Goal: Transaction & Acquisition: Purchase product/service

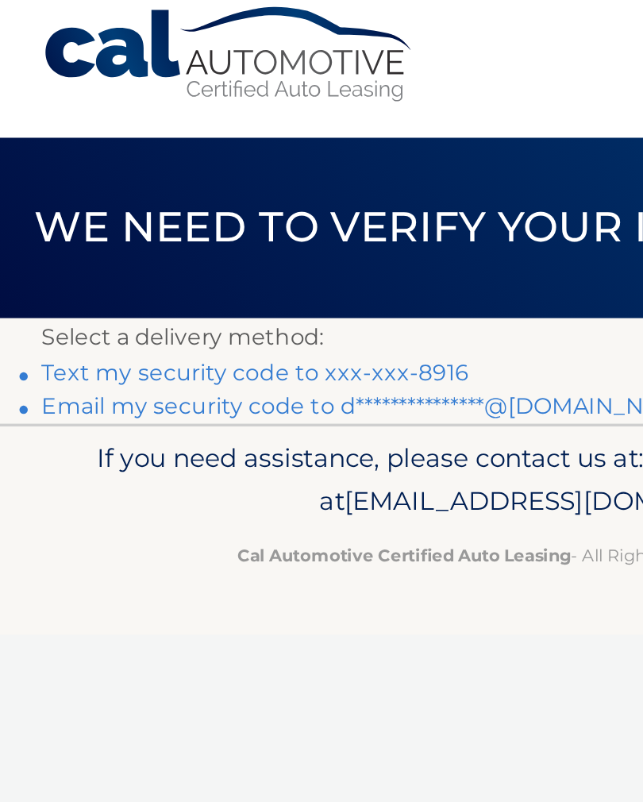
click at [258, 218] on link "Text my security code to xxx-xxx-8916" at bounding box center [146, 225] width 245 height 15
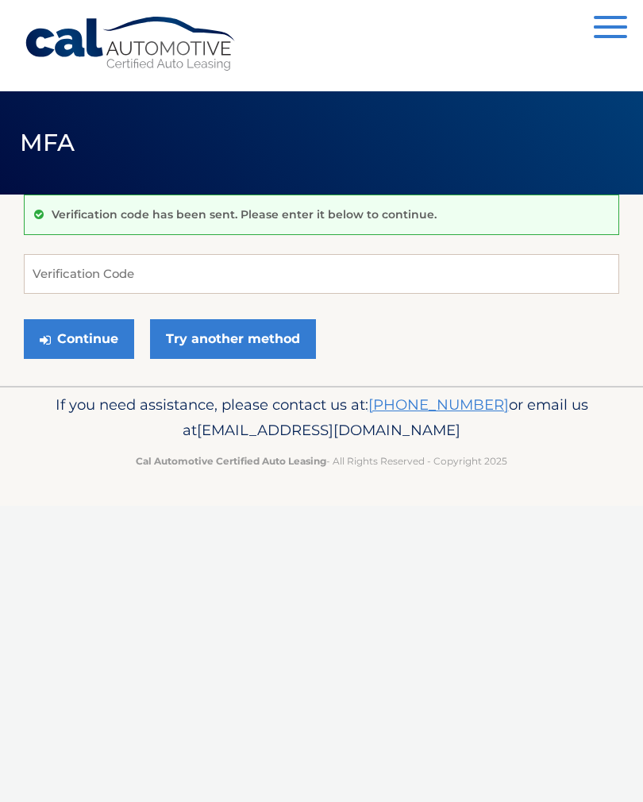
click at [407, 339] on div "Continue Try another method" at bounding box center [322, 340] width 596 height 54
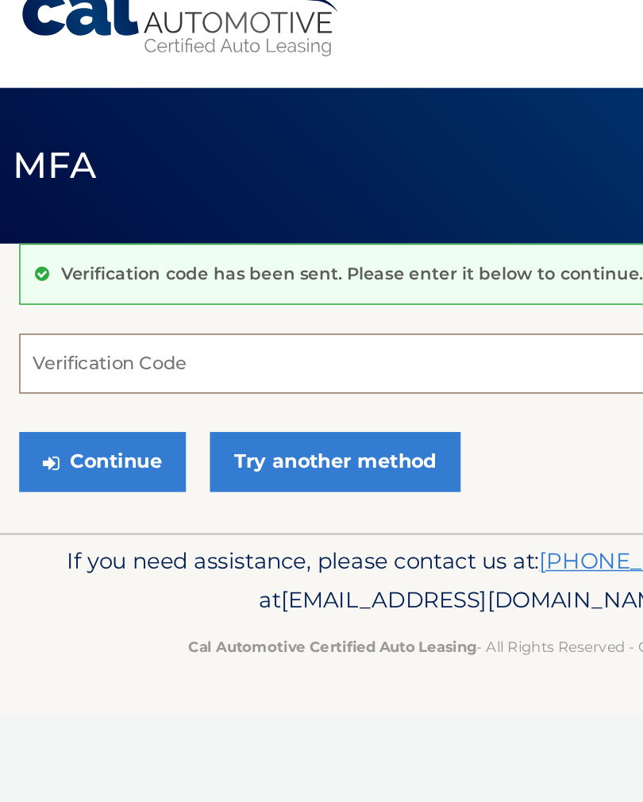
click at [241, 254] on input "Verification Code" at bounding box center [322, 274] width 596 height 40
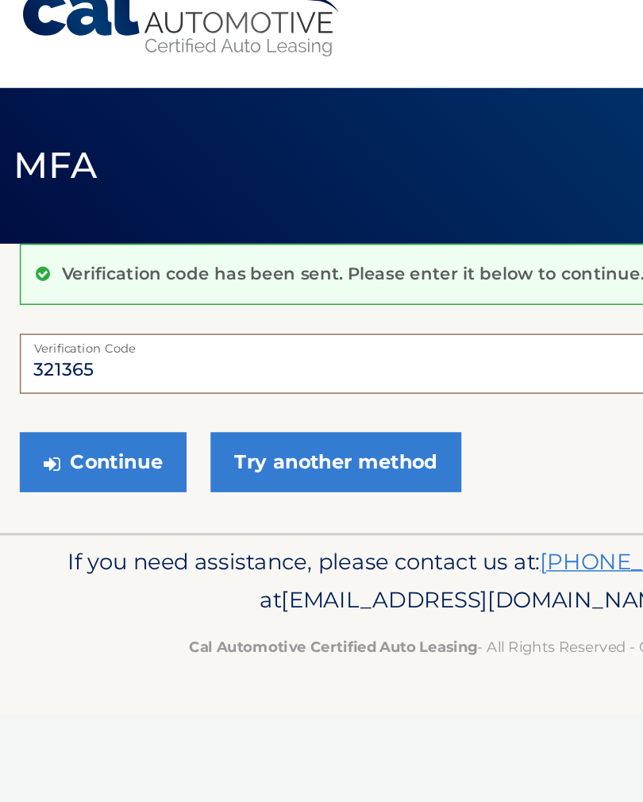
type input "321365"
click at [96, 319] on button "Continue" at bounding box center [79, 339] width 110 height 40
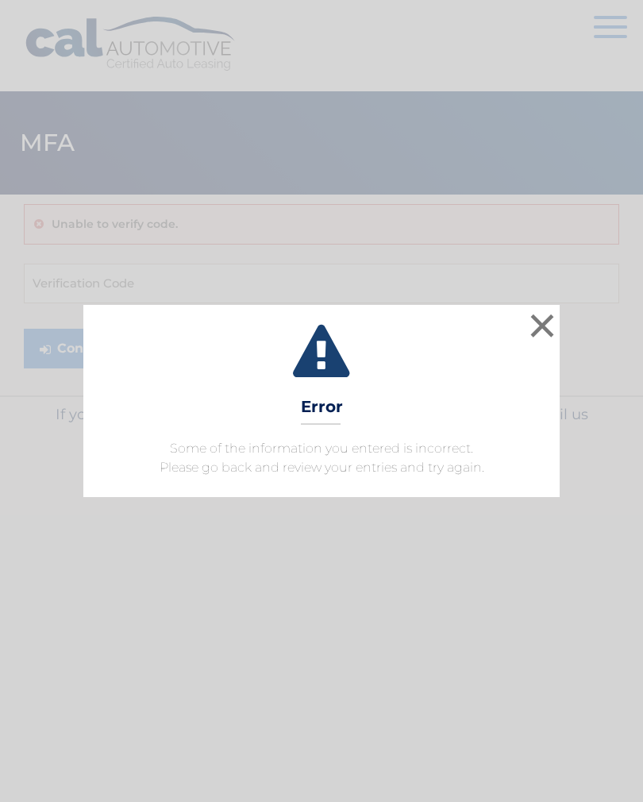
click at [531, 315] on button "×" at bounding box center [543, 326] width 32 height 32
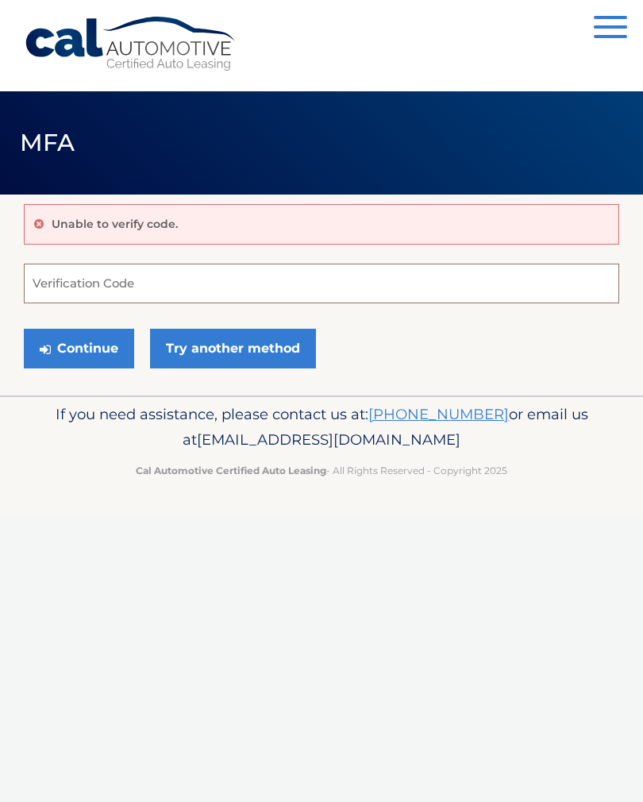
click at [295, 277] on input "Verification Code" at bounding box center [322, 284] width 596 height 40
type input "321685"
click at [109, 342] on button "Continue" at bounding box center [79, 349] width 110 height 40
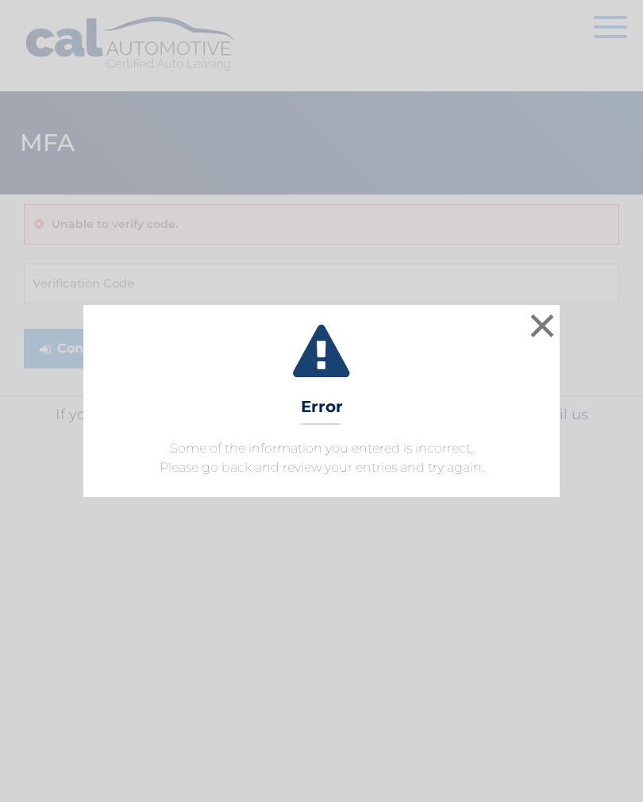
click at [537, 329] on button "×" at bounding box center [543, 326] width 32 height 32
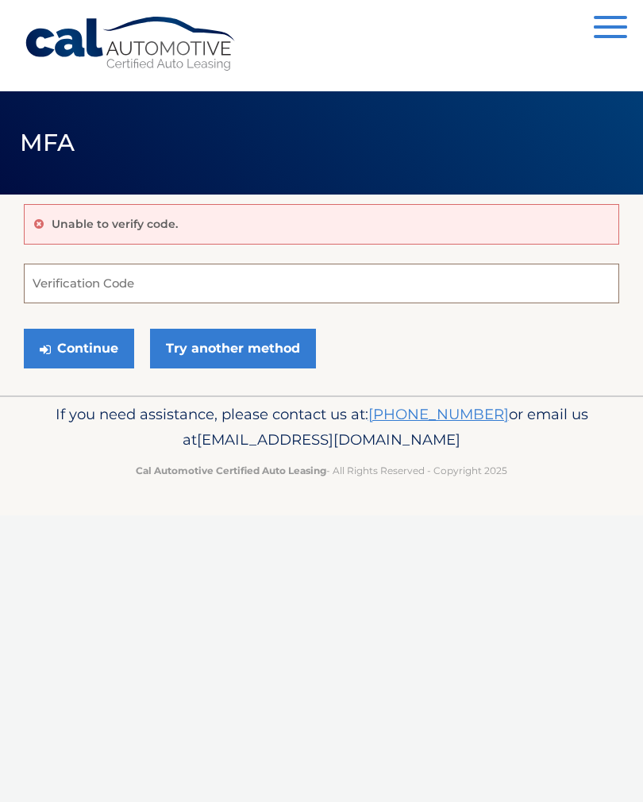
click at [182, 287] on input "Verification Code" at bounding box center [322, 284] width 596 height 40
type input "321635"
click at [110, 353] on button "Continue" at bounding box center [79, 349] width 110 height 40
click at [115, 344] on button "Continue" at bounding box center [79, 349] width 110 height 40
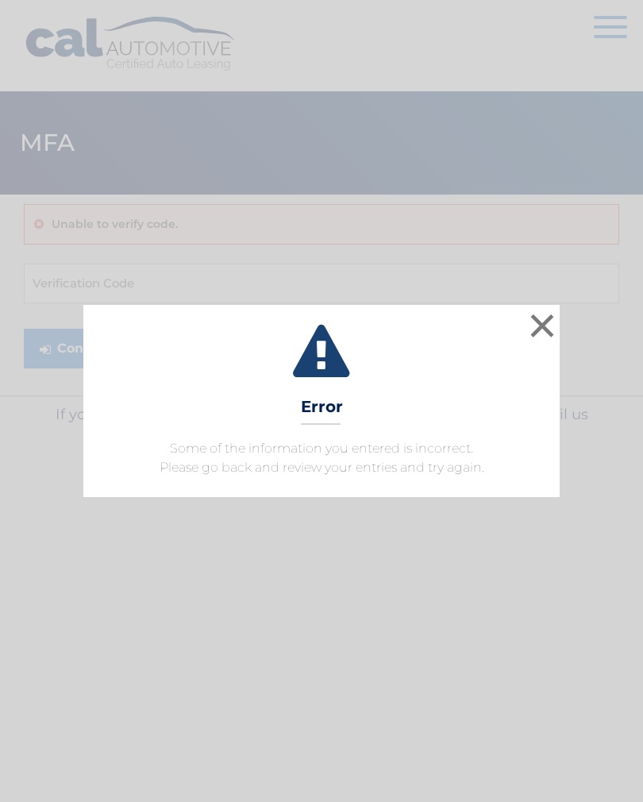
click at [523, 323] on div "× Error Some of the information you entered is incorrect. Please go back and re…" at bounding box center [321, 401] width 477 height 192
click at [535, 326] on button "×" at bounding box center [543, 326] width 32 height 32
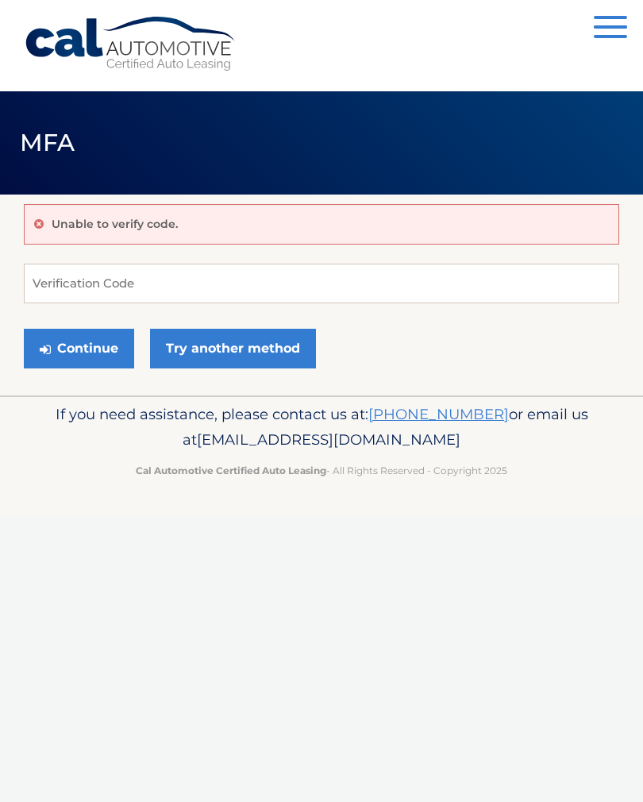
click at [260, 343] on link "Try another method" at bounding box center [233, 349] width 166 height 40
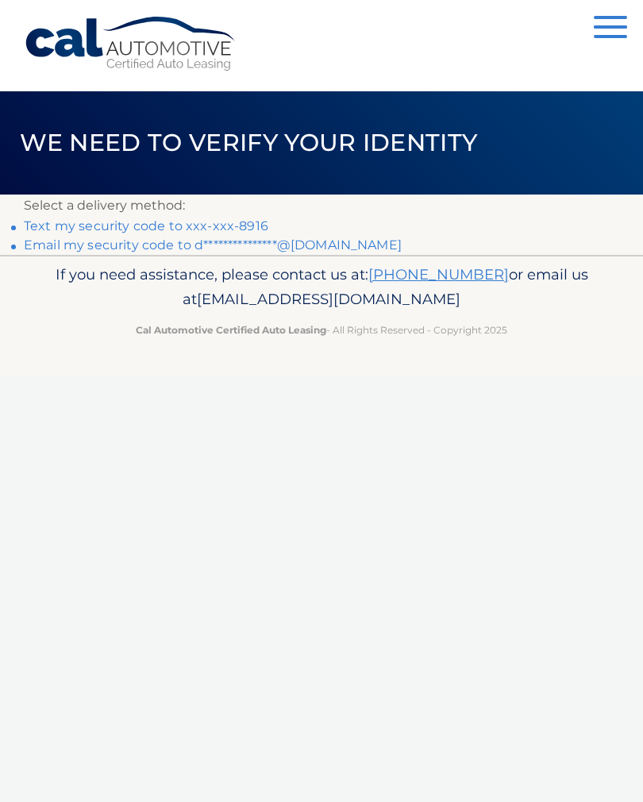
click at [254, 229] on link "Text my security code to xxx-xxx-8916" at bounding box center [146, 225] width 245 height 15
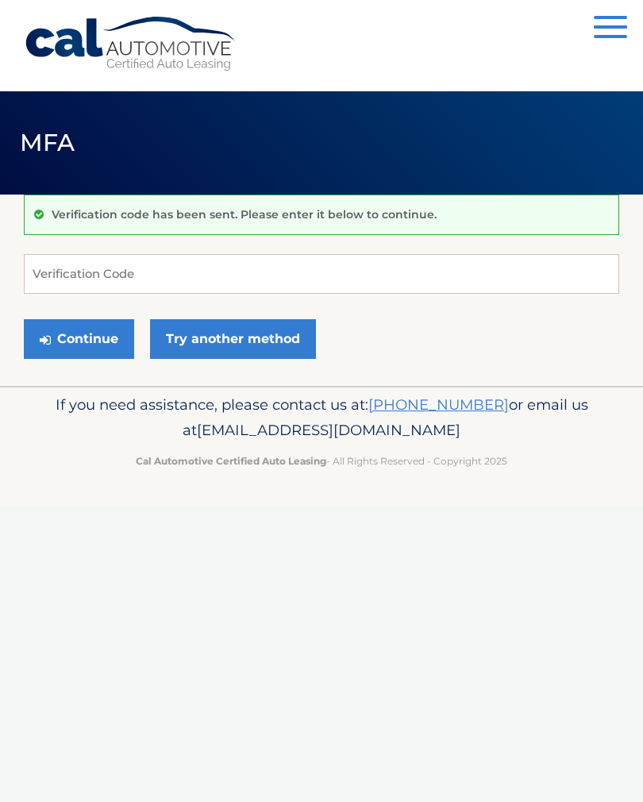
click at [102, 335] on button "Continue" at bounding box center [79, 339] width 110 height 40
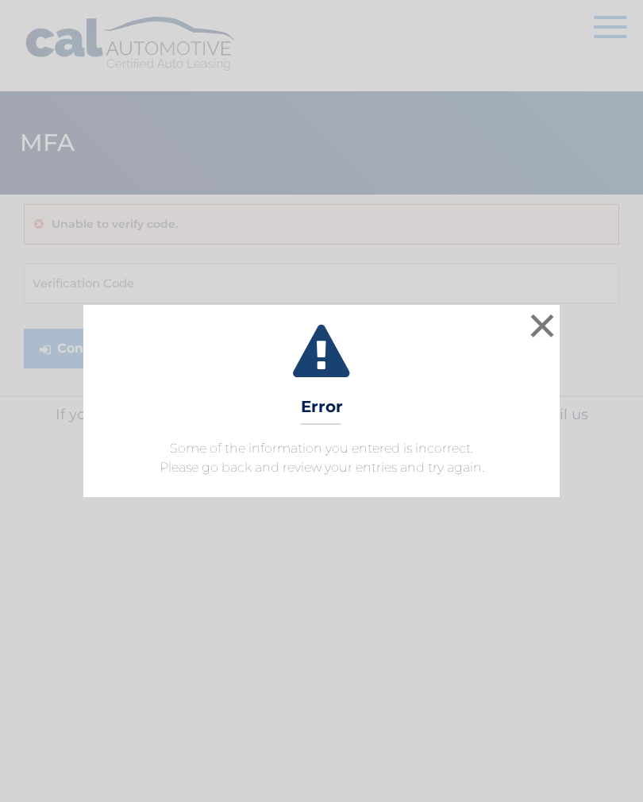
click at [557, 311] on button "×" at bounding box center [543, 326] width 32 height 32
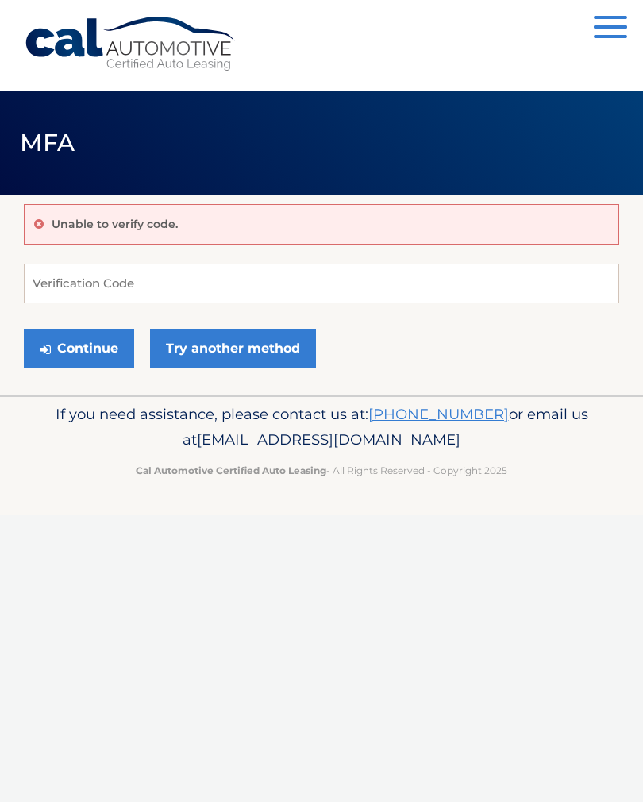
click at [565, 319] on form "Verification Code Continue Try another method" at bounding box center [322, 320] width 596 height 113
click at [223, 285] on input "Verification Code" at bounding box center [322, 284] width 596 height 40
type input "680397"
click at [112, 334] on button "Continue" at bounding box center [79, 349] width 110 height 40
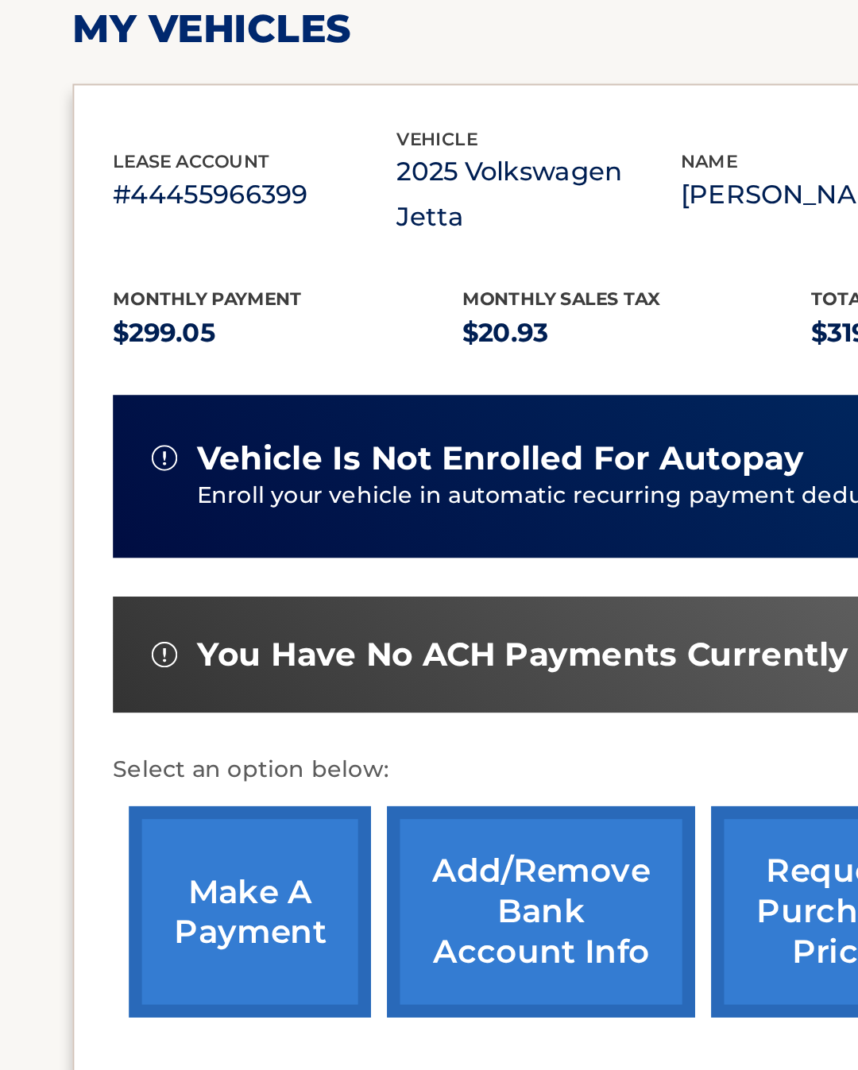
click at [141, 685] on link "make a payment" at bounding box center [123, 737] width 119 height 104
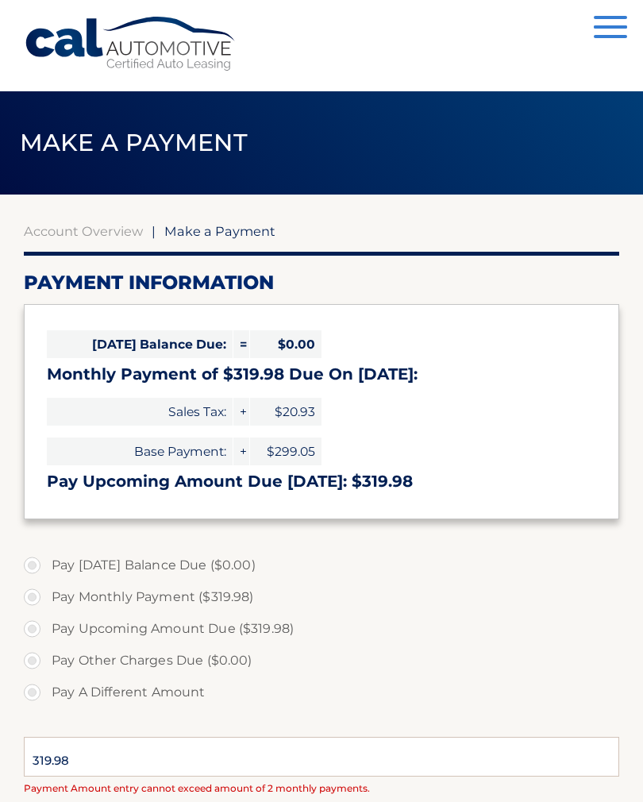
select select "NmNkODE0MjEtZTllZi00Njc3LTllNTAtYTVmOGYzNDdlYTll"
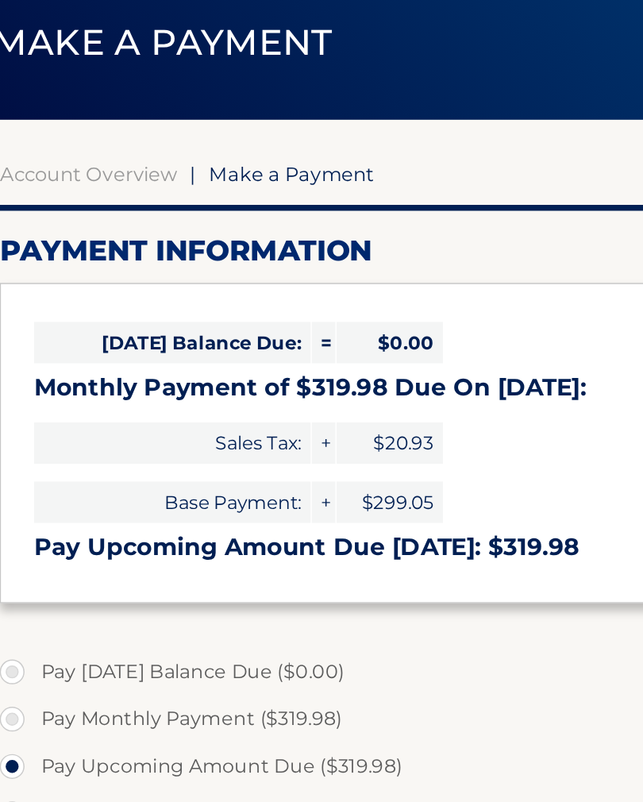
click at [315, 472] on h3 "Pay Upcoming Amount Due [DATE]: $319.98" at bounding box center [322, 482] width 550 height 20
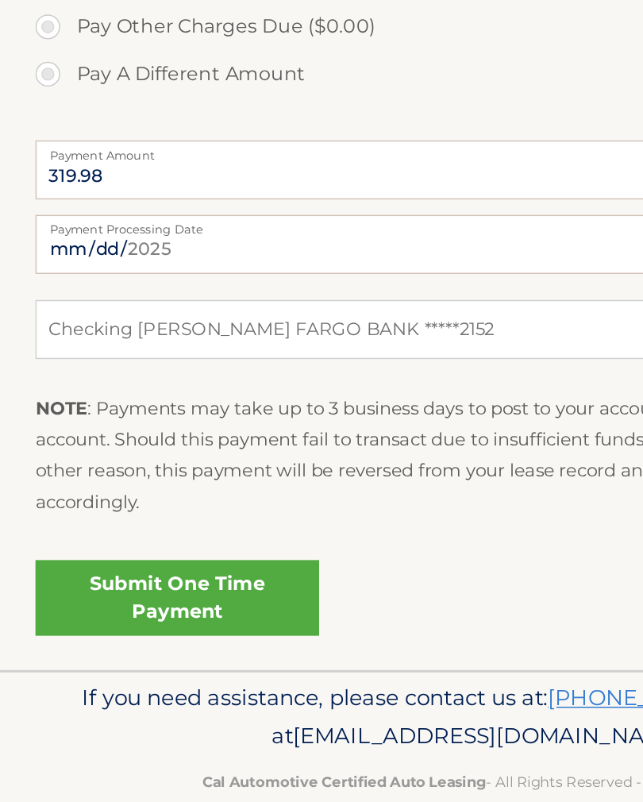
scroll to position [407, 0]
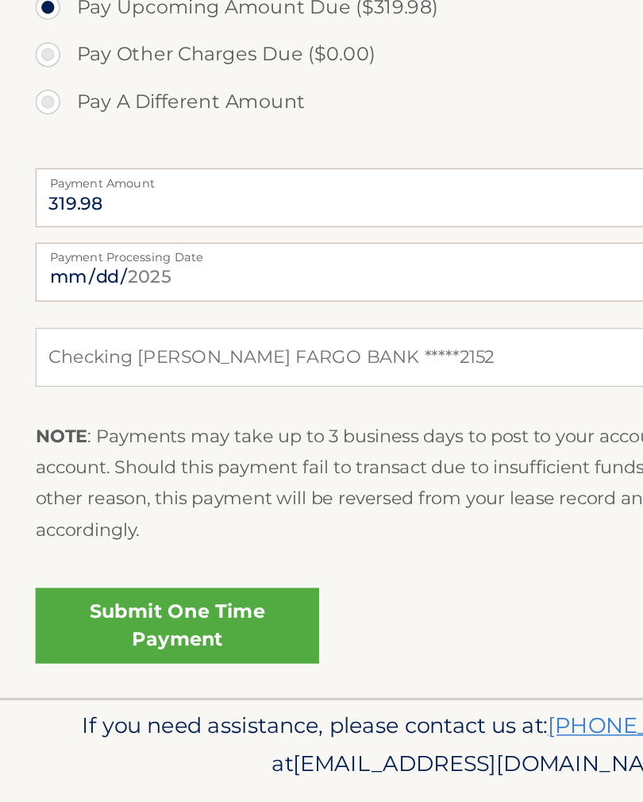
click at [183, 612] on link "Submit One Time Payment" at bounding box center [119, 637] width 191 height 51
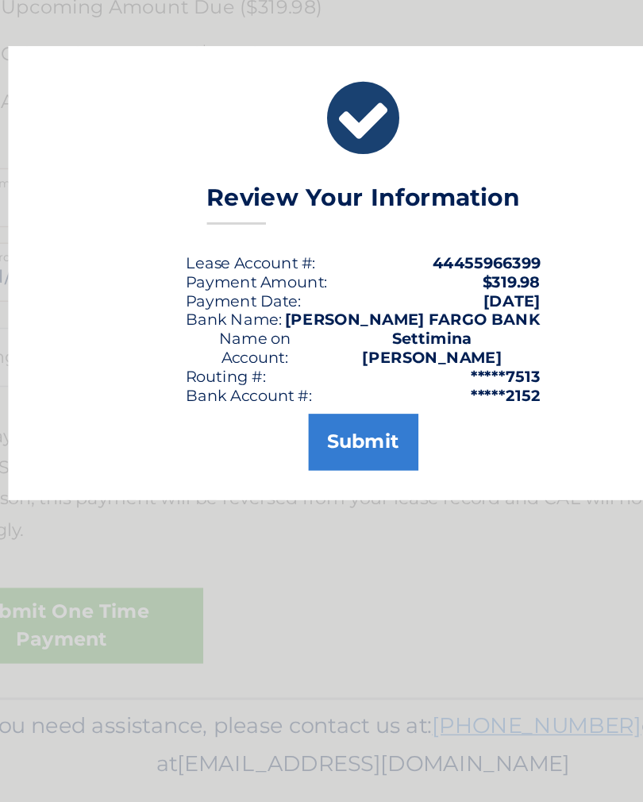
click at [285, 496] on button "Submit" at bounding box center [322, 515] width 74 height 38
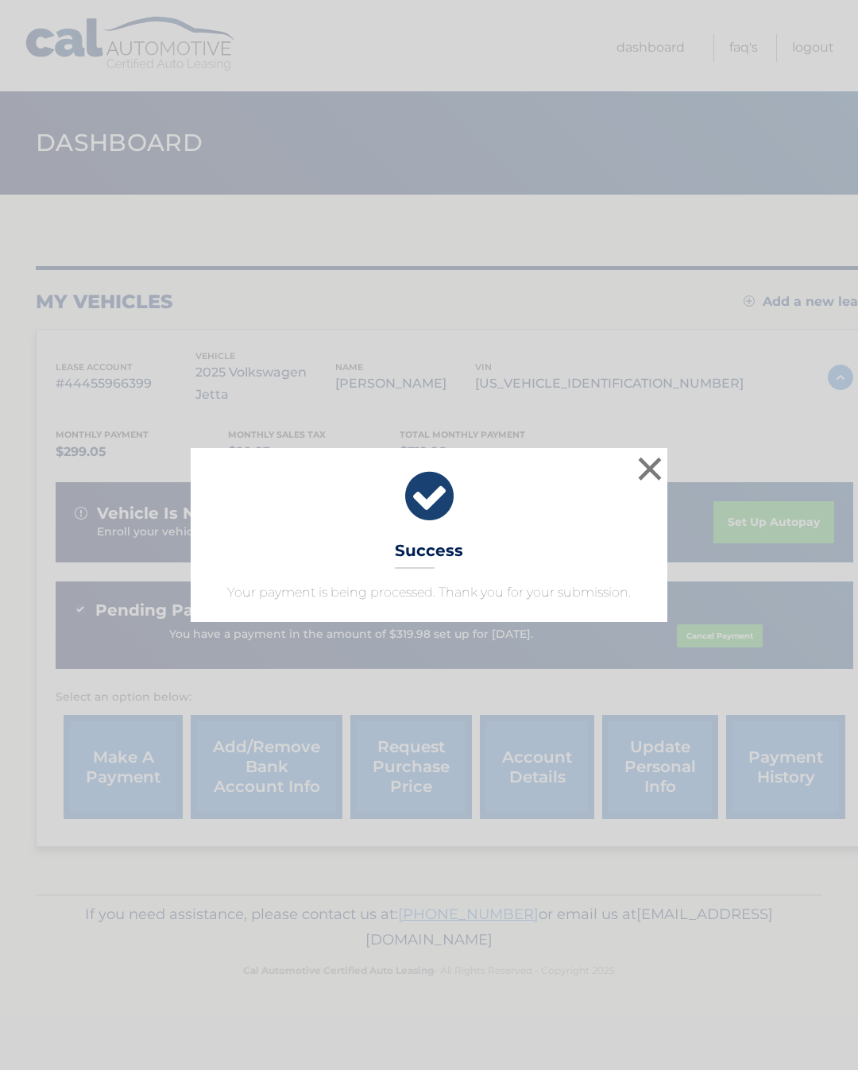
click at [638, 456] on button "×" at bounding box center [650, 469] width 32 height 32
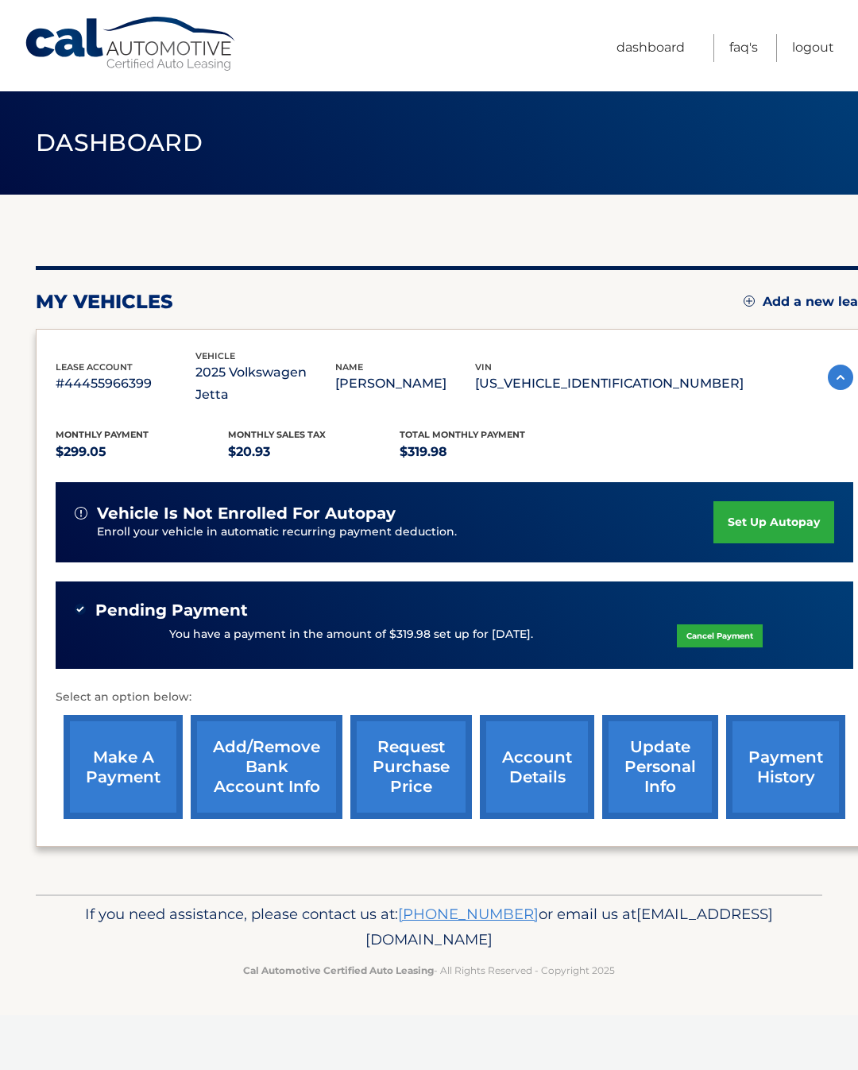
scroll to position [0, 12]
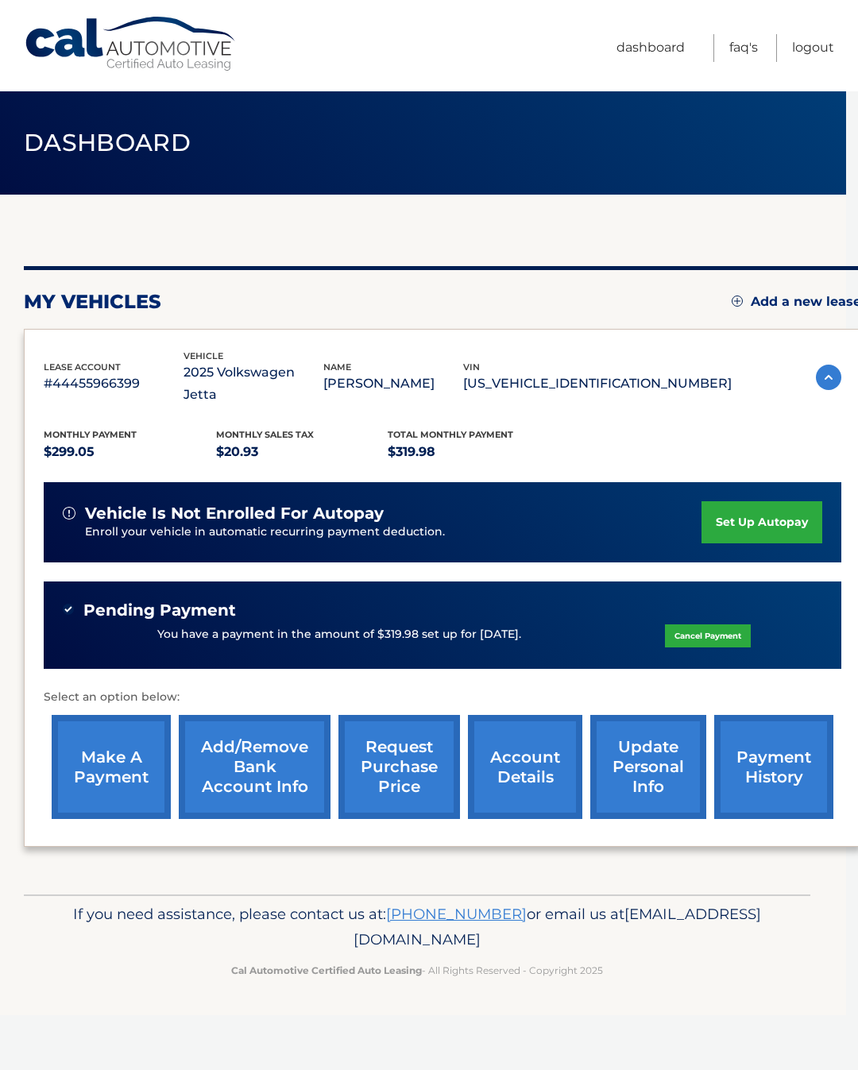
click at [841, 38] on div "Cal Automotive Menu Dashboard FAQ's Logout" at bounding box center [429, 45] width 858 height 91
click at [830, 41] on link "Logout" at bounding box center [813, 48] width 42 height 28
